Goal: Task Accomplishment & Management: Use online tool/utility

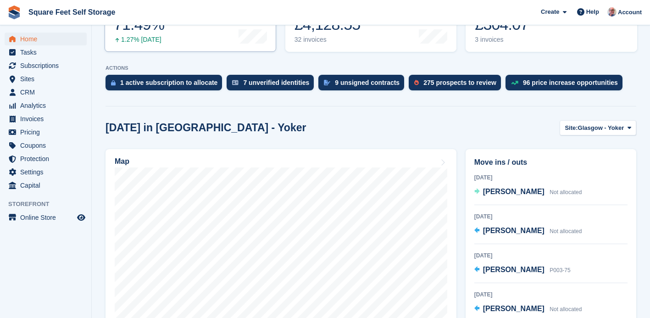
scroll to position [167, 0]
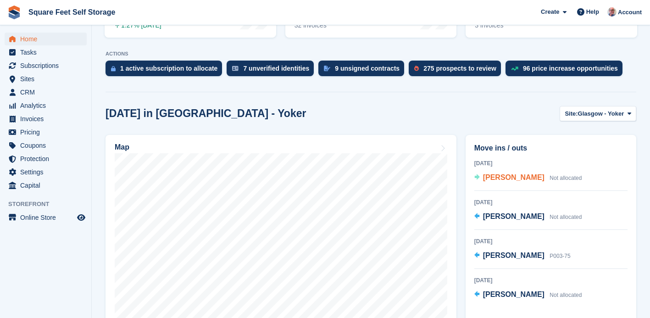
click at [535, 175] on div "Hayley Norton Not allocated" at bounding box center [532, 178] width 99 height 12
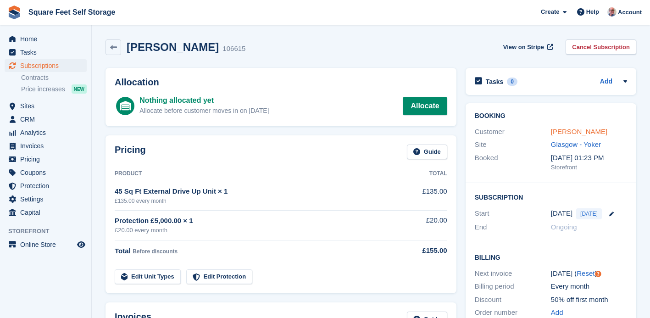
click at [584, 133] on link "[PERSON_NAME]" at bounding box center [579, 132] width 56 height 8
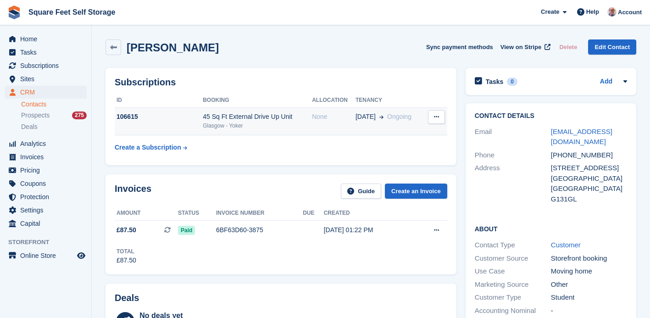
click at [232, 116] on div "45 Sq Ft External Drive Up Unit" at bounding box center [257, 117] width 109 height 10
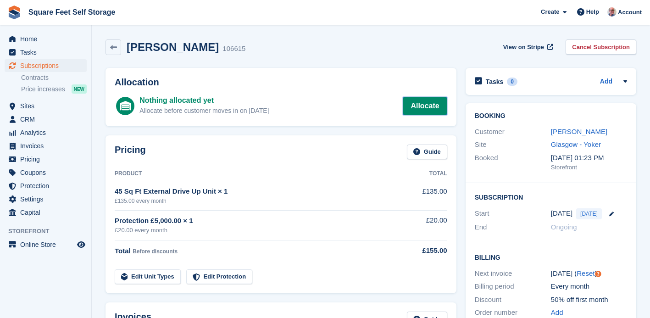
click at [430, 106] on link "Allocate" at bounding box center [425, 106] width 44 height 18
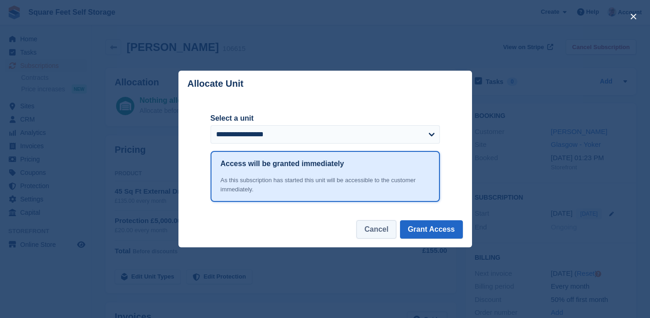
click at [379, 234] on button "Cancel" at bounding box center [376, 229] width 39 height 18
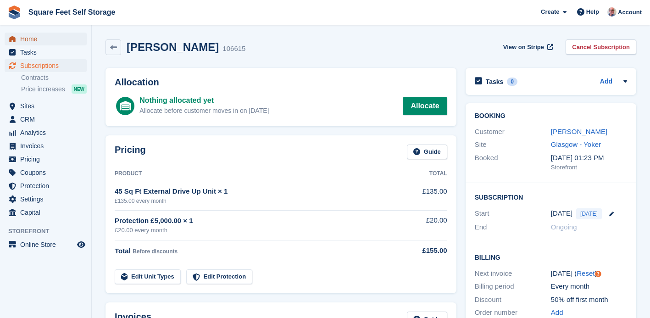
click at [29, 39] on span "Home" at bounding box center [47, 39] width 55 height 13
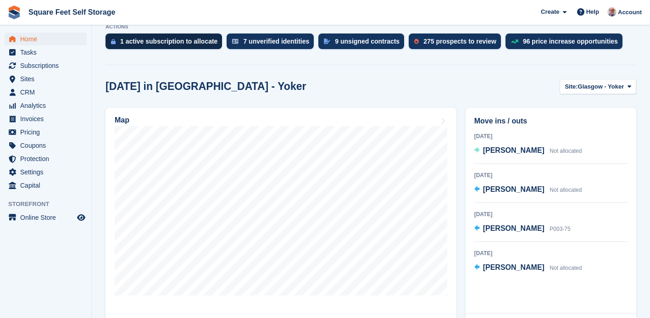
scroll to position [219, 0]
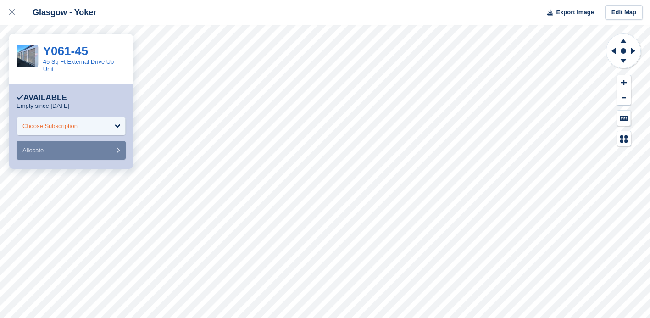
click at [95, 128] on div "Choose Subscription" at bounding box center [71, 126] width 109 height 18
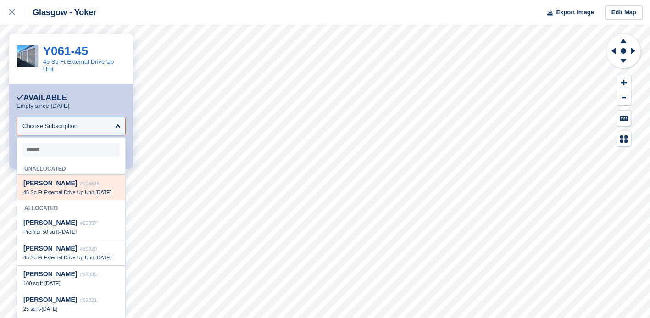
click at [80, 186] on span "#106615" at bounding box center [90, 184] width 20 height 6
select select "******"
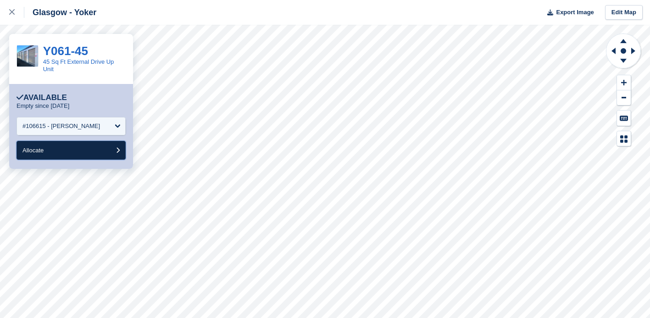
click at [96, 151] on button "Allocate" at bounding box center [71, 150] width 109 height 19
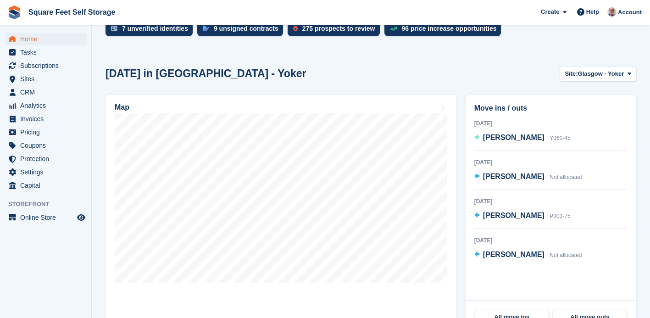
scroll to position [220, 0]
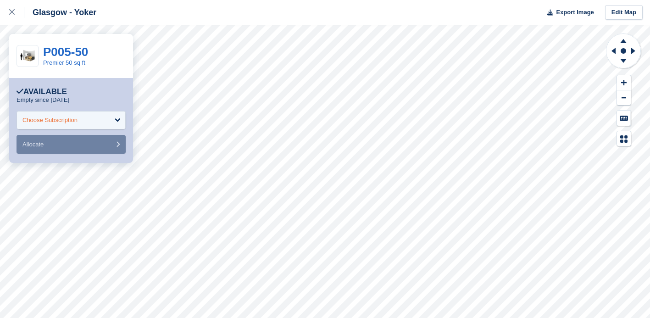
click at [99, 118] on div "Choose Subscription" at bounding box center [71, 120] width 109 height 18
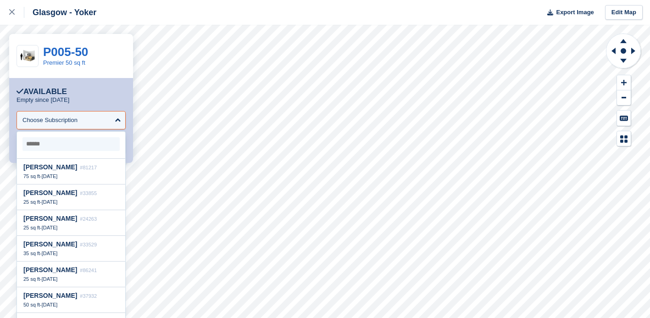
scroll to position [1137, 0]
click at [71, 120] on div "Choose Subscription" at bounding box center [49, 120] width 55 height 9
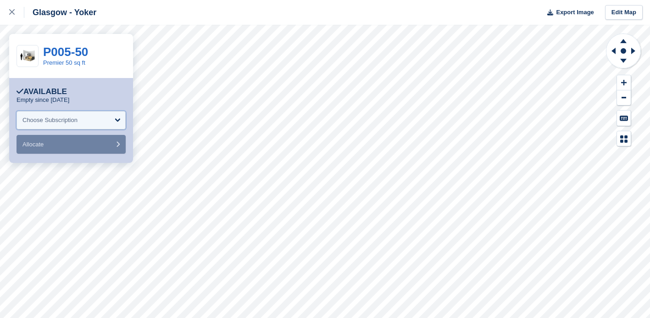
click at [61, 121] on div "Choose Subscription" at bounding box center [49, 120] width 55 height 9
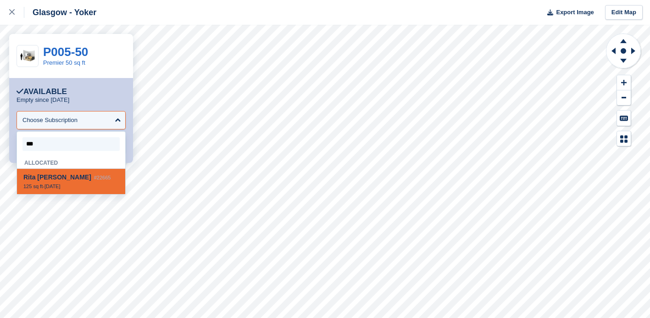
scroll to position [0, 0]
type input "****"
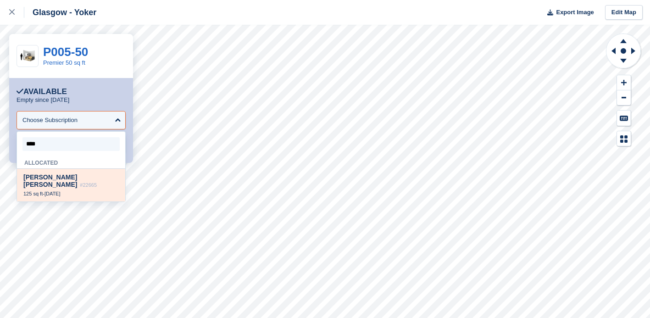
click at [77, 179] on span "Rita Mirundi Zirimmenya" at bounding box center [50, 181] width 54 height 15
select select "*****"
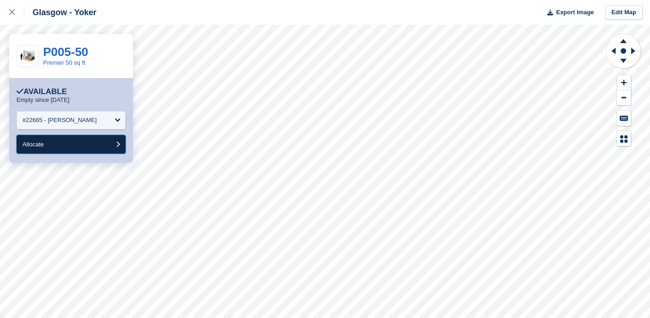
click at [94, 145] on button "Allocate" at bounding box center [71, 144] width 109 height 19
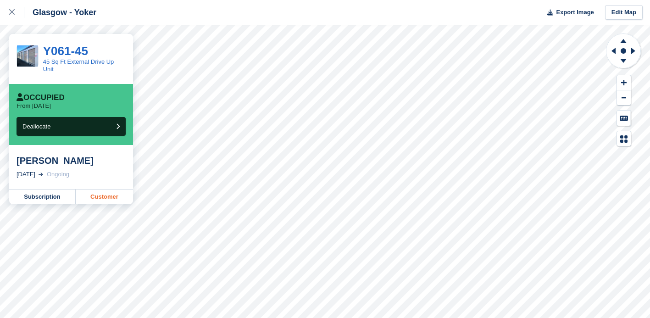
click at [110, 198] on link "Customer" at bounding box center [104, 197] width 57 height 15
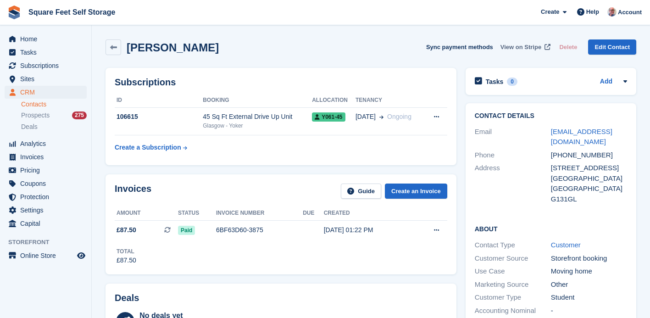
click at [520, 46] on span "View on Stripe" at bounding box center [521, 47] width 41 height 9
